Goal: Entertainment & Leisure: Browse casually

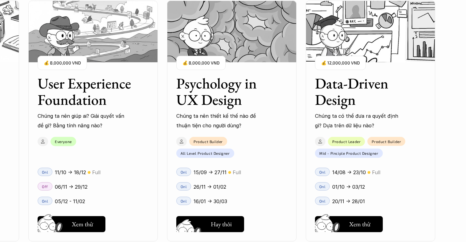
scroll to position [749, 0]
click at [79, 220] on h5 "Hay thôi" at bounding box center [82, 224] width 21 height 9
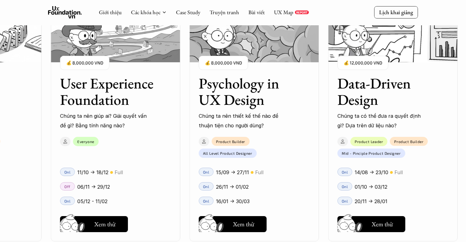
scroll to position [799, 0]
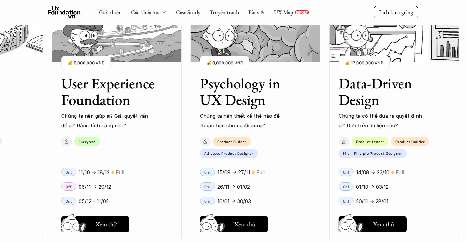
click at [343, 86] on h3 "Data-Driven Design" at bounding box center [387, 91] width 96 height 33
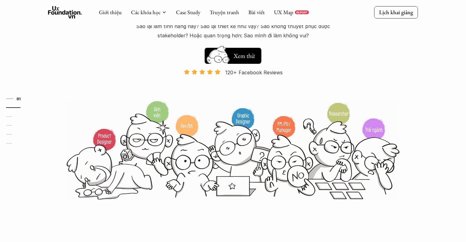
scroll to position [64, 0]
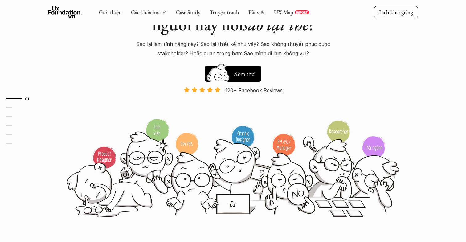
click at [151, 157] on img at bounding box center [233, 168] width 333 height 100
click at [195, 185] on img at bounding box center [233, 168] width 333 height 100
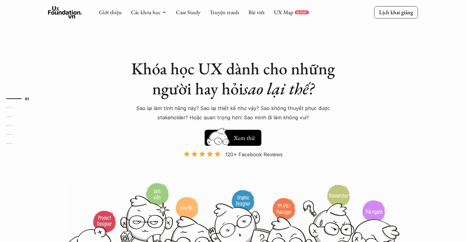
scroll to position [0, 0]
click at [253, 18] on div "Giới thiệu Các khóa học Case Study Truyện tranh Bài viết UX Map REPORT" at bounding box center [204, 12] width 210 height 12
click at [276, 13] on link "UX Map" at bounding box center [283, 12] width 19 height 7
click at [233, 7] on div "Giới thiệu Các khóa học Case Study Truyện tranh Bài viết UX Map REPORT" at bounding box center [204, 12] width 210 height 12
click at [233, 9] on link "Truyện tranh" at bounding box center [225, 12] width 30 height 7
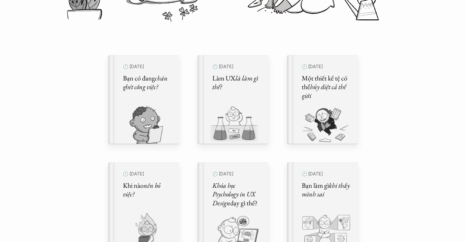
scroll to position [182, 0]
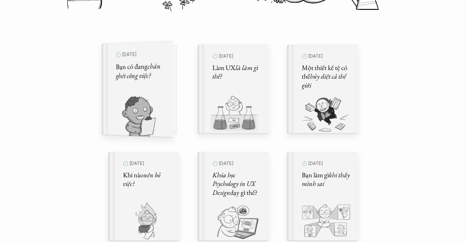
click at [139, 125] on img at bounding box center [134, 116] width 64 height 42
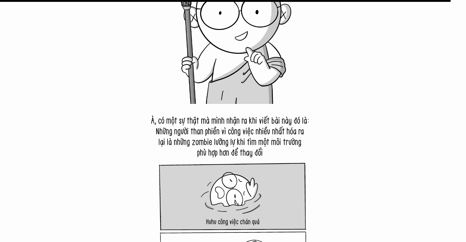
scroll to position [7632, 0]
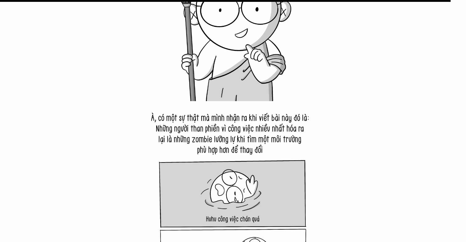
drag, startPoint x: 183, startPoint y: 121, endPoint x: 257, endPoint y: 153, distance: 80.8
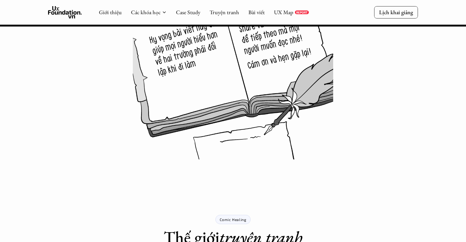
scroll to position [7957, 0]
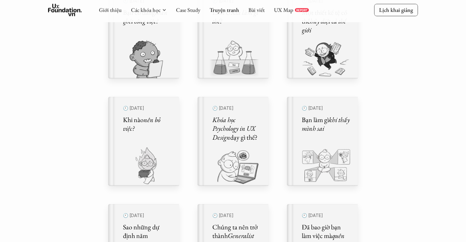
scroll to position [202, 0]
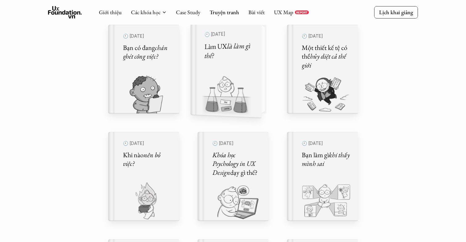
click at [252, 84] on img at bounding box center [222, 96] width 63 height 43
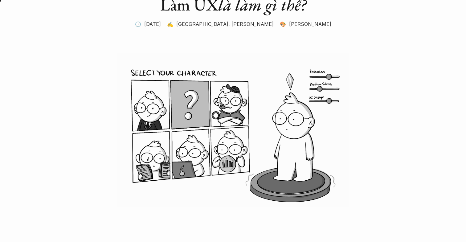
scroll to position [65, 0]
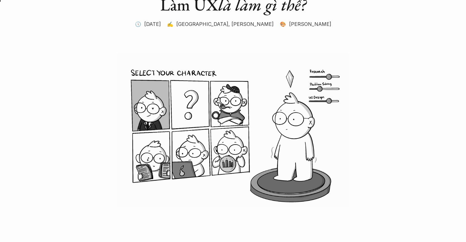
click at [194, 114] on img at bounding box center [233, 130] width 370 height 154
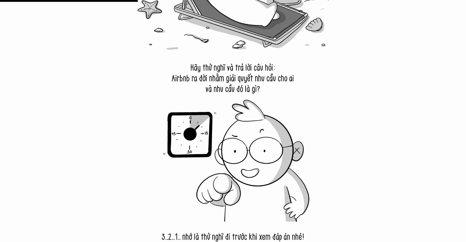
scroll to position [2074, 0]
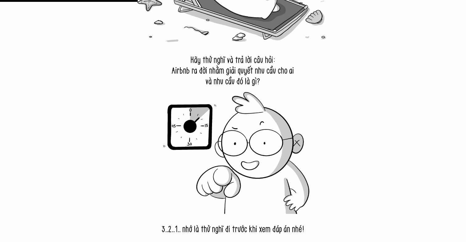
click at [317, 1] on div at bounding box center [0, 1] width 933 height 2
